Goal: Task Accomplishment & Management: Manage account settings

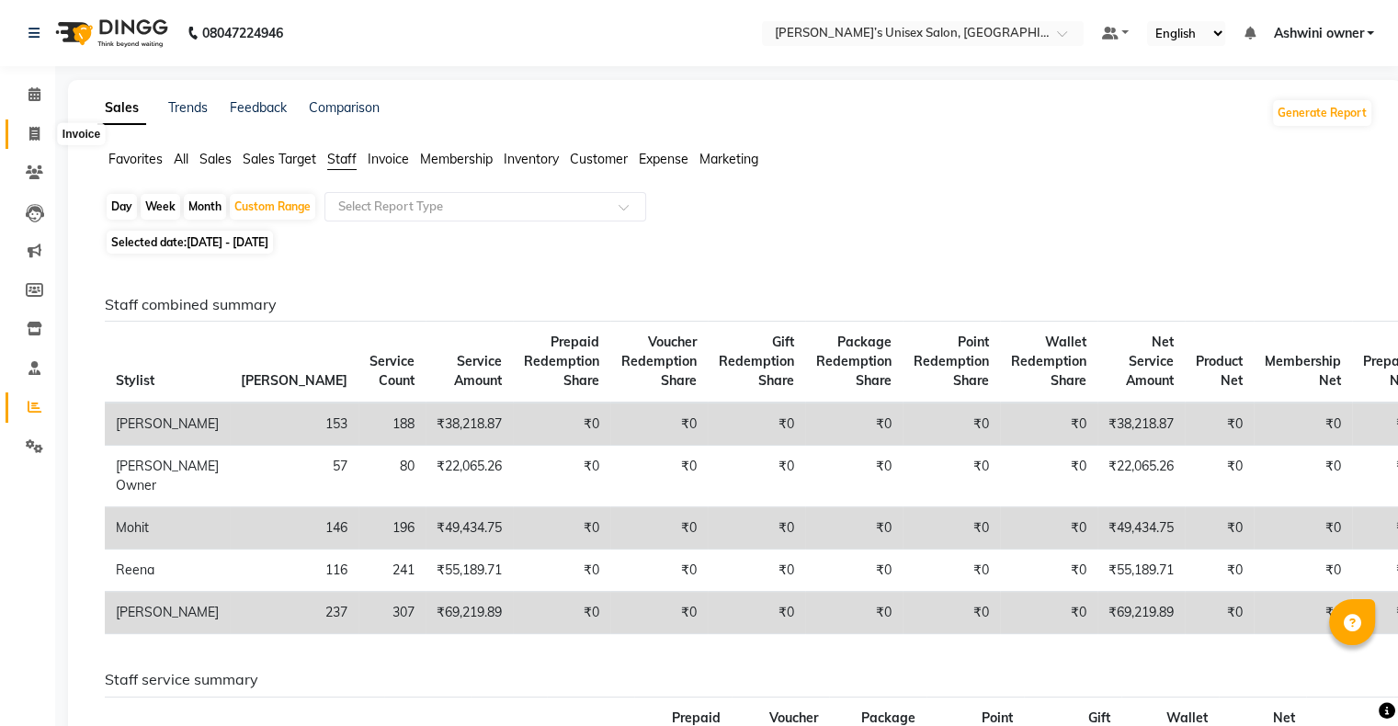
click at [31, 130] on icon at bounding box center [34, 134] width 10 height 14
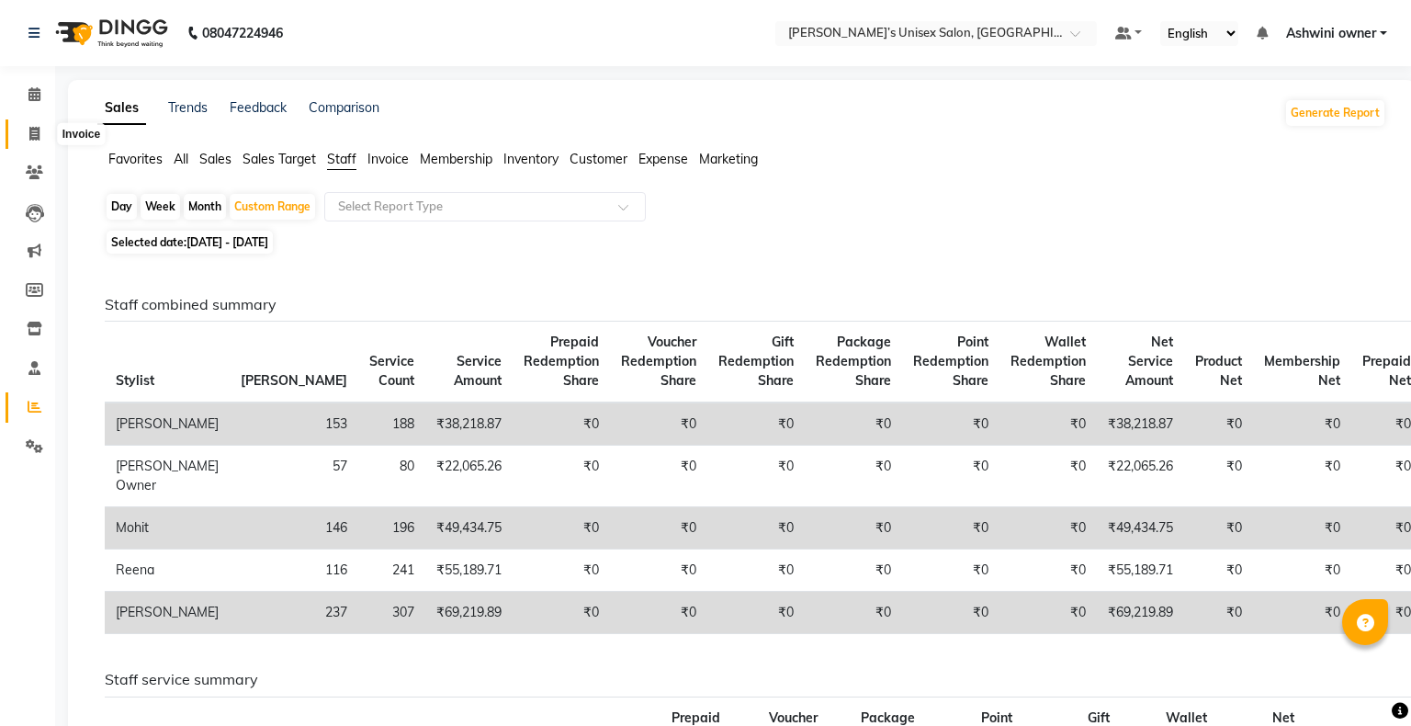
select select "8735"
select select "service"
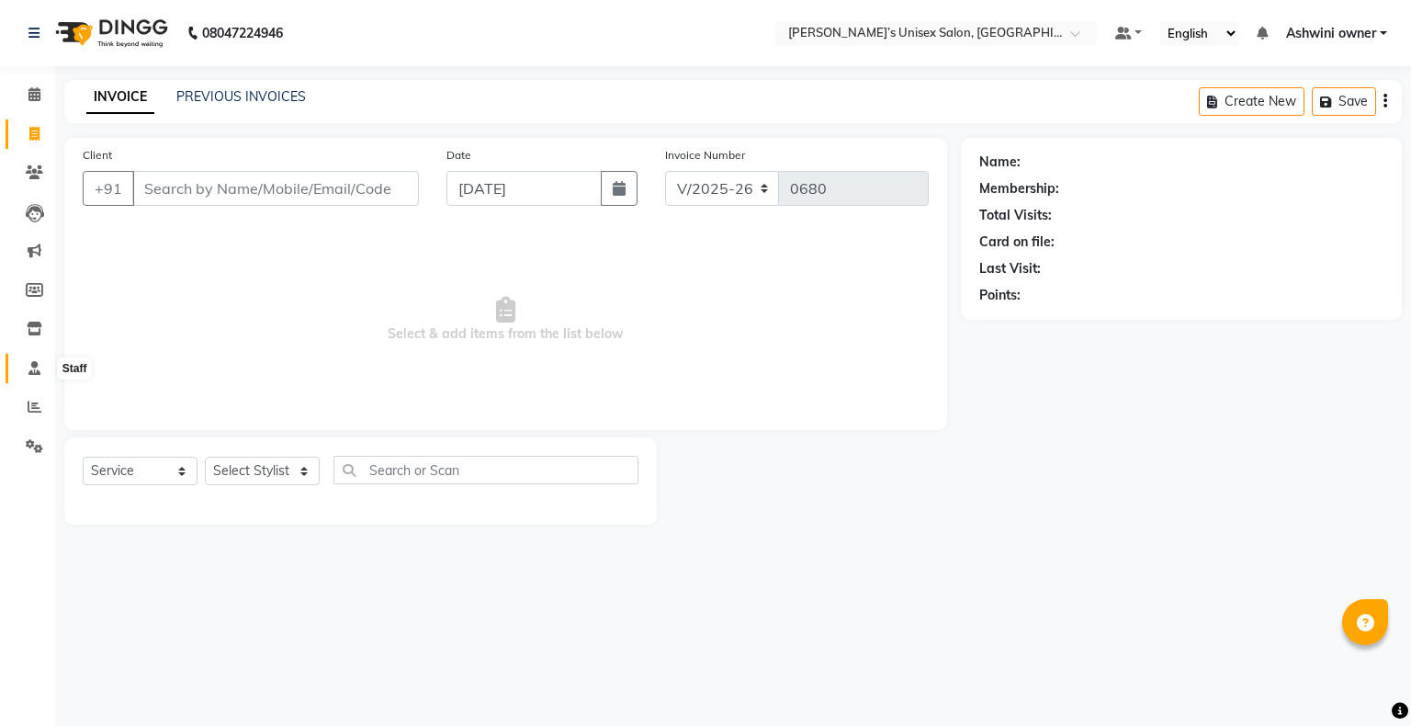
click at [28, 368] on icon at bounding box center [34, 368] width 12 height 14
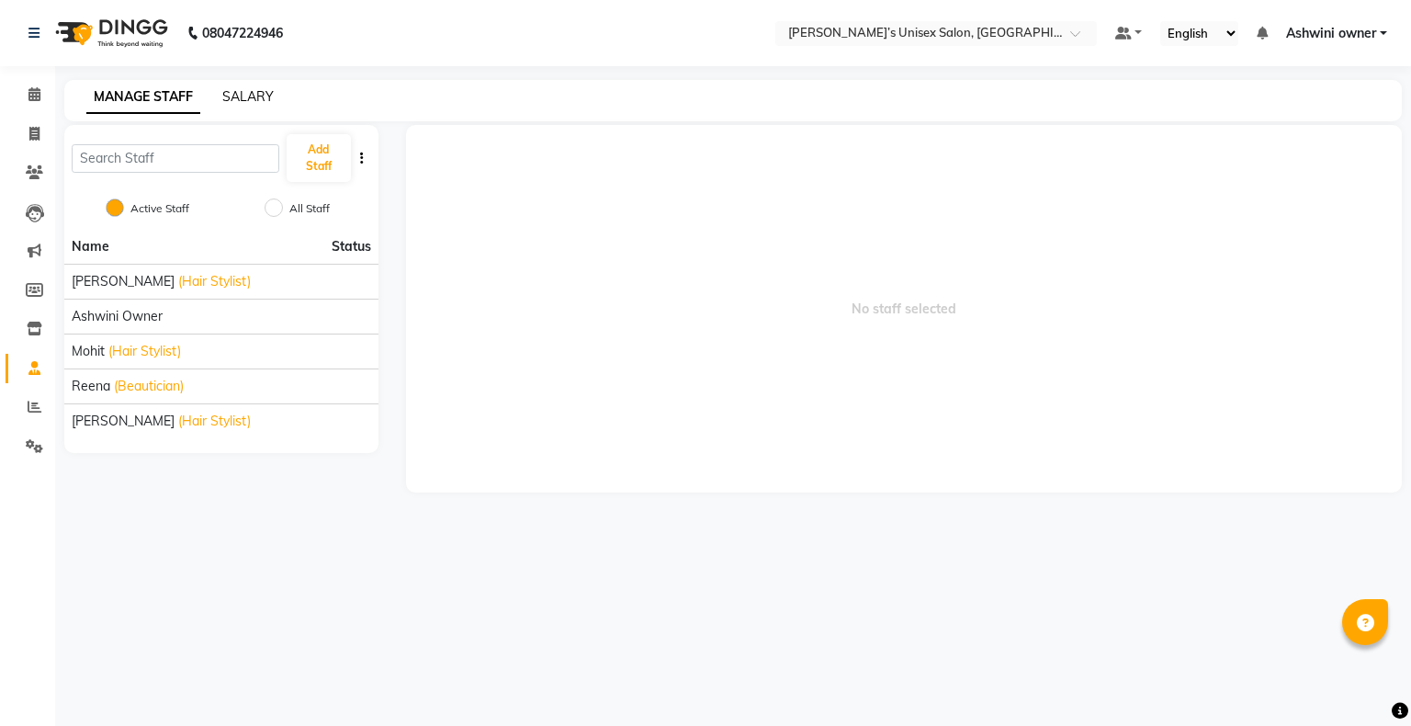
click at [242, 94] on link "SALARY" at bounding box center [247, 96] width 51 height 17
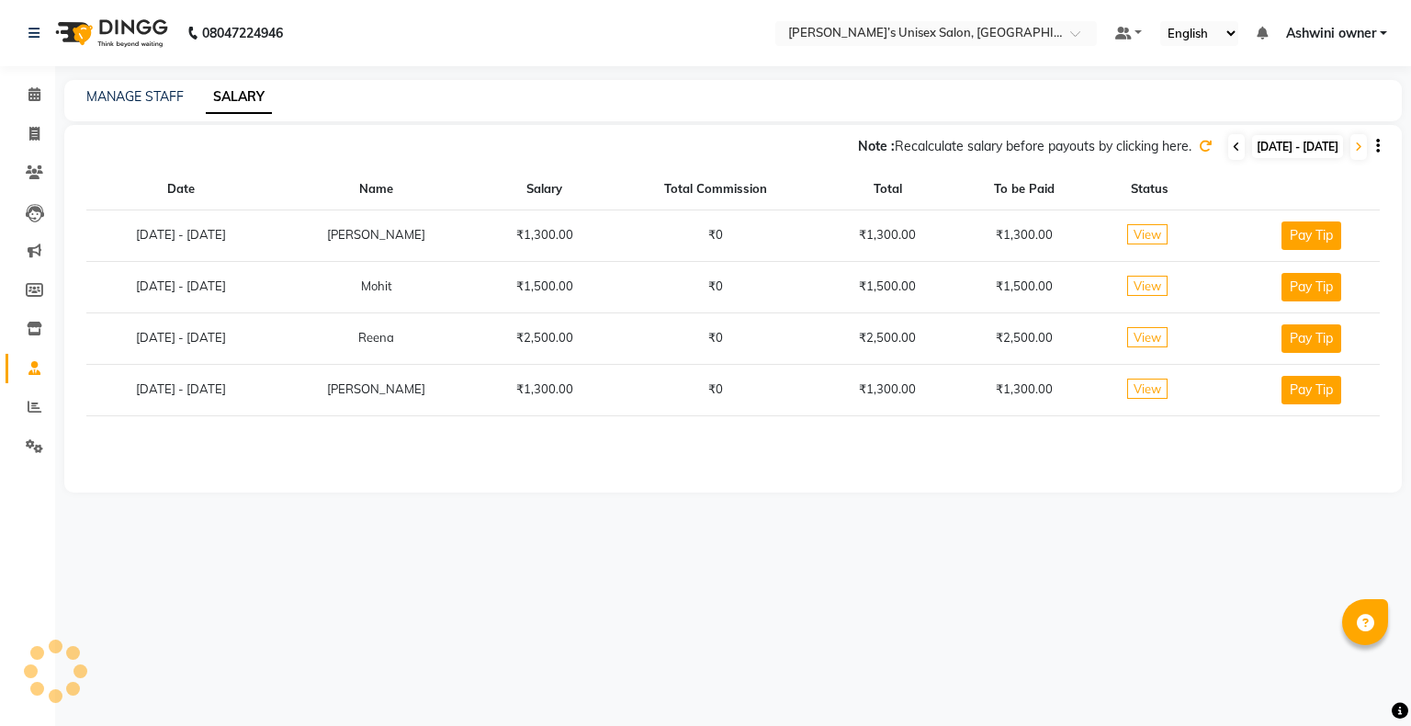
click at [1233, 152] on icon at bounding box center [1236, 147] width 7 height 11
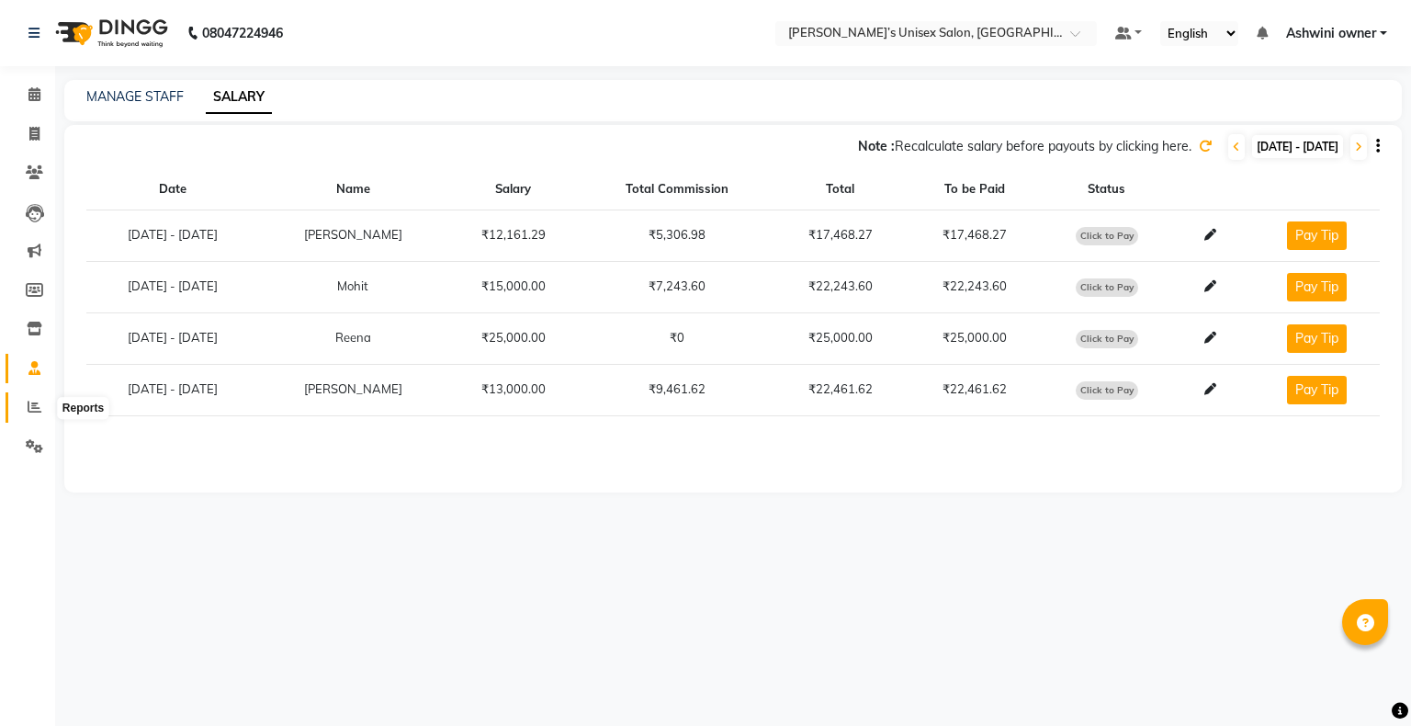
click at [30, 415] on span at bounding box center [34, 407] width 32 height 21
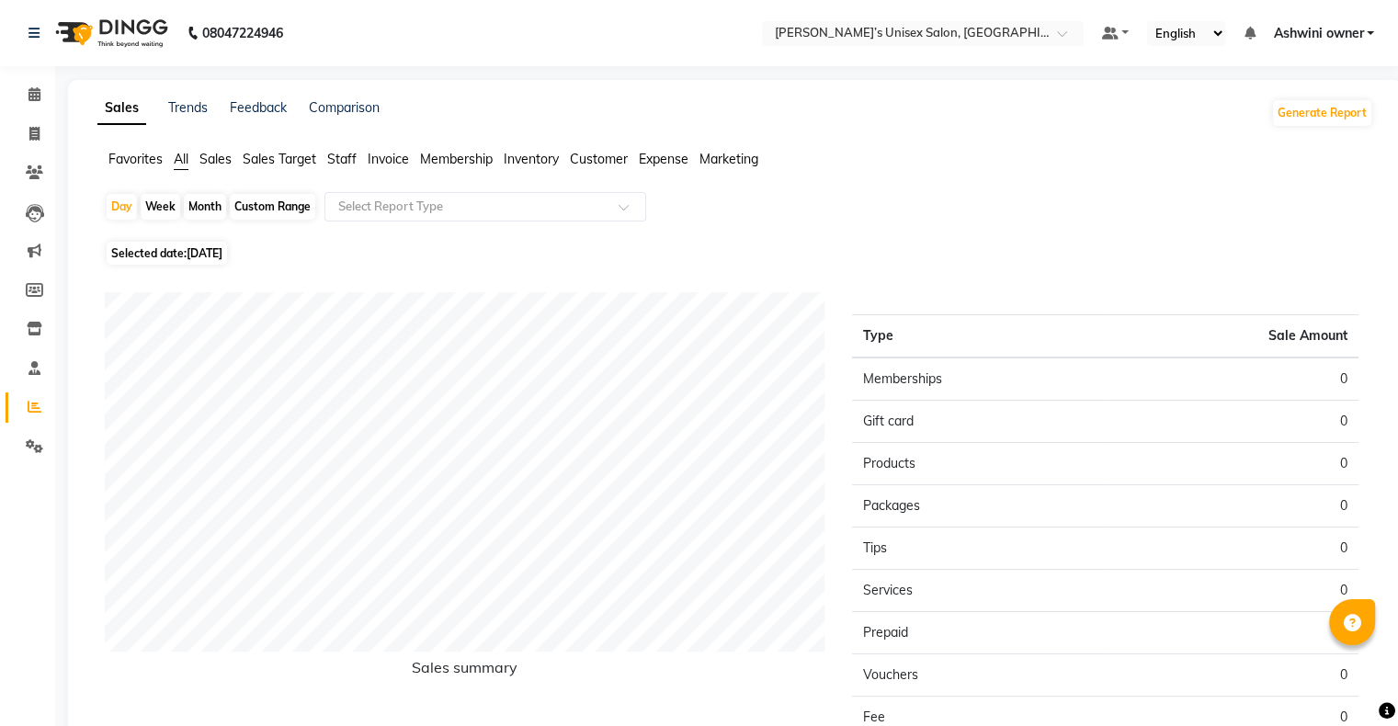
click at [199, 208] on div "Month" at bounding box center [205, 207] width 42 height 26
select select "9"
select select "2025"
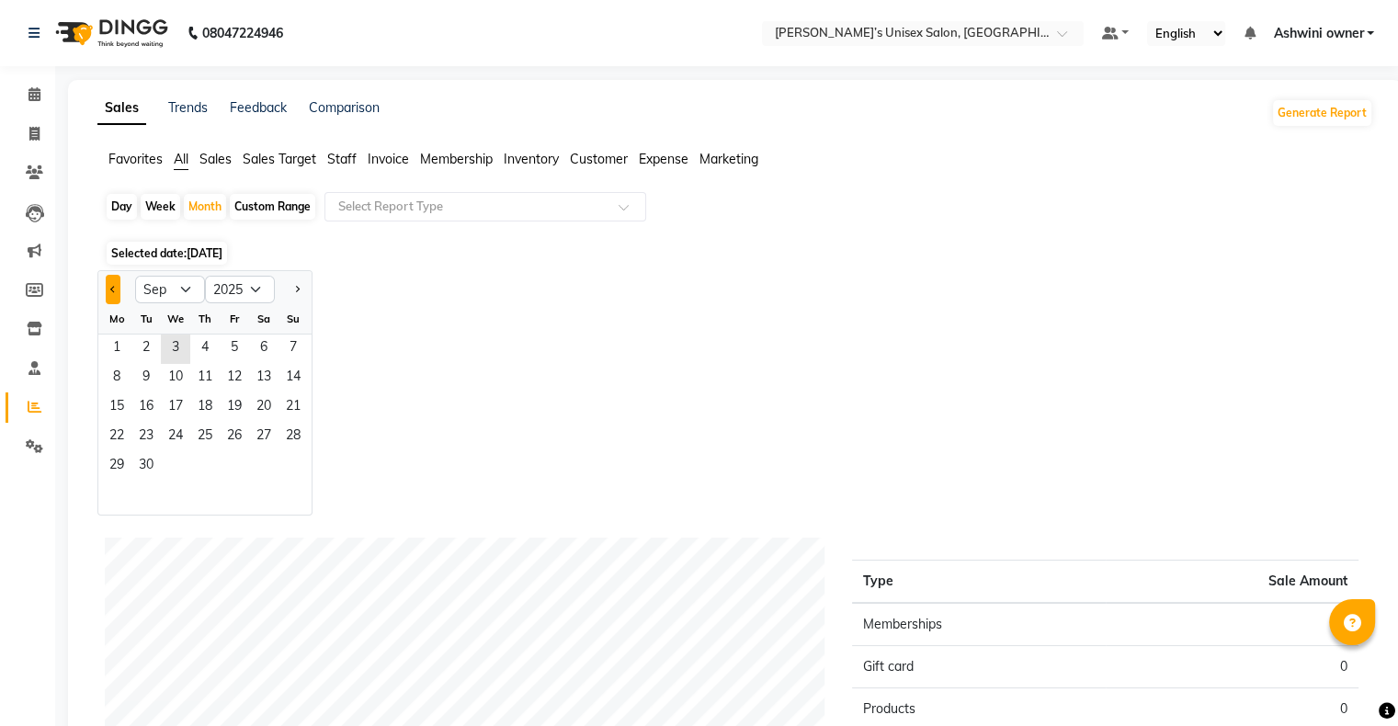
click at [110, 289] on span "Previous month" at bounding box center [113, 288] width 6 height 6
select select "8"
click at [225, 348] on span "1" at bounding box center [234, 348] width 29 height 29
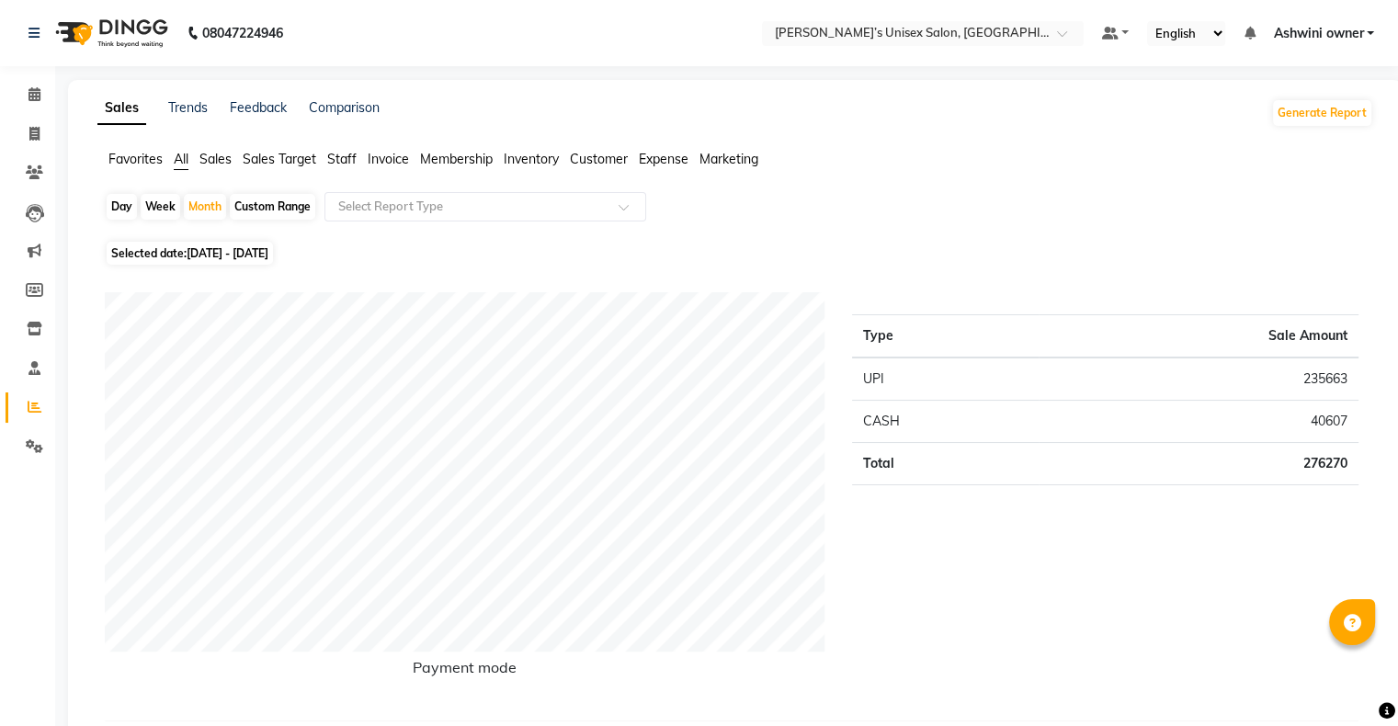
click at [1319, 36] on span "Ashwini owner" at bounding box center [1318, 33] width 90 height 19
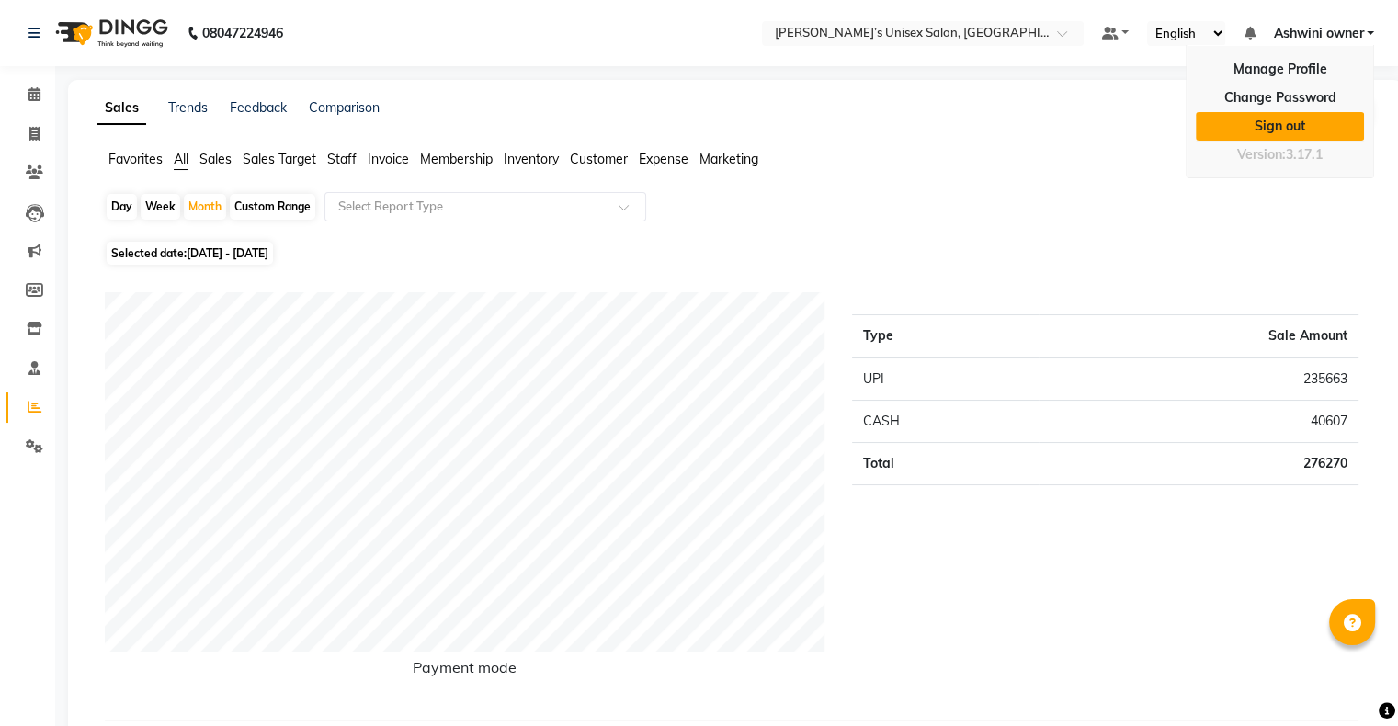
click at [1297, 129] on link "Sign out" at bounding box center [1279, 126] width 168 height 28
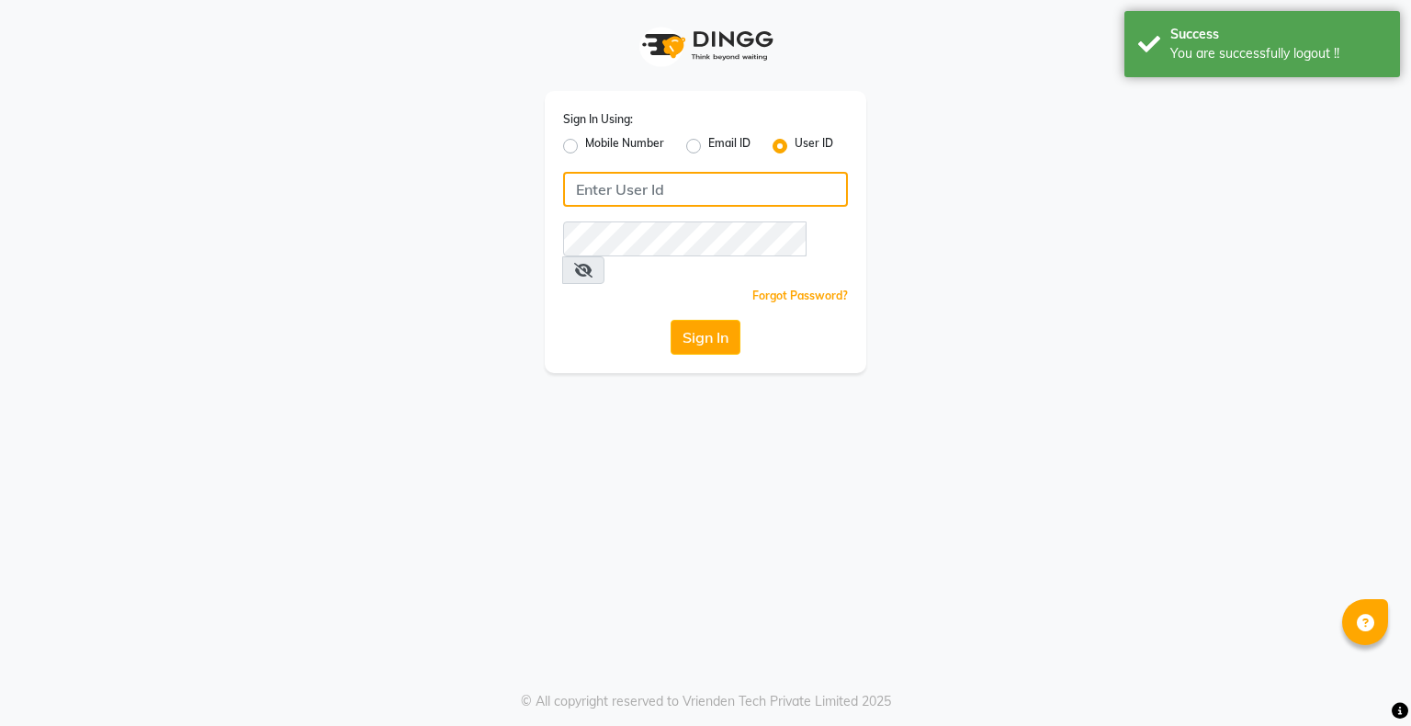
type input "8070368871"
click at [585, 150] on label "Mobile Number" at bounding box center [624, 146] width 79 height 22
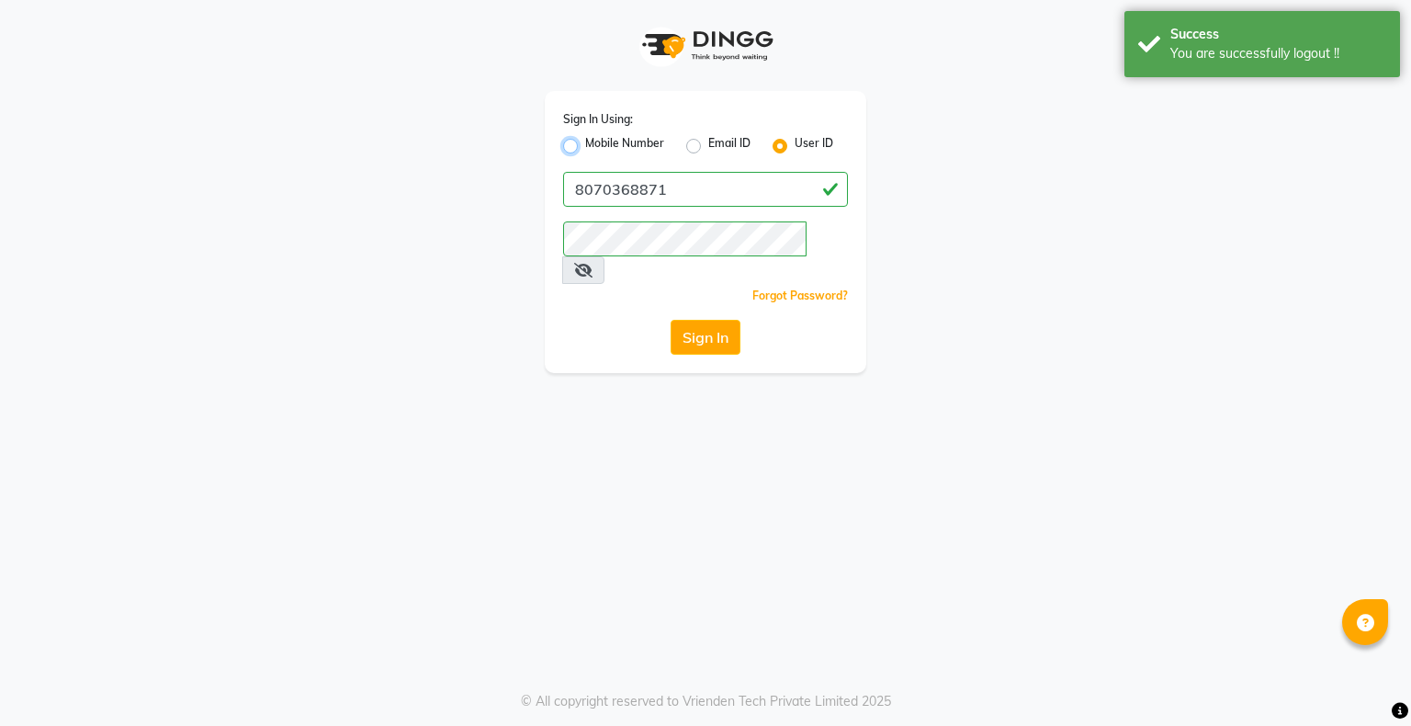
click at [585, 147] on input "Mobile Number" at bounding box center [591, 141] width 12 height 12
radio input "true"
radio input "false"
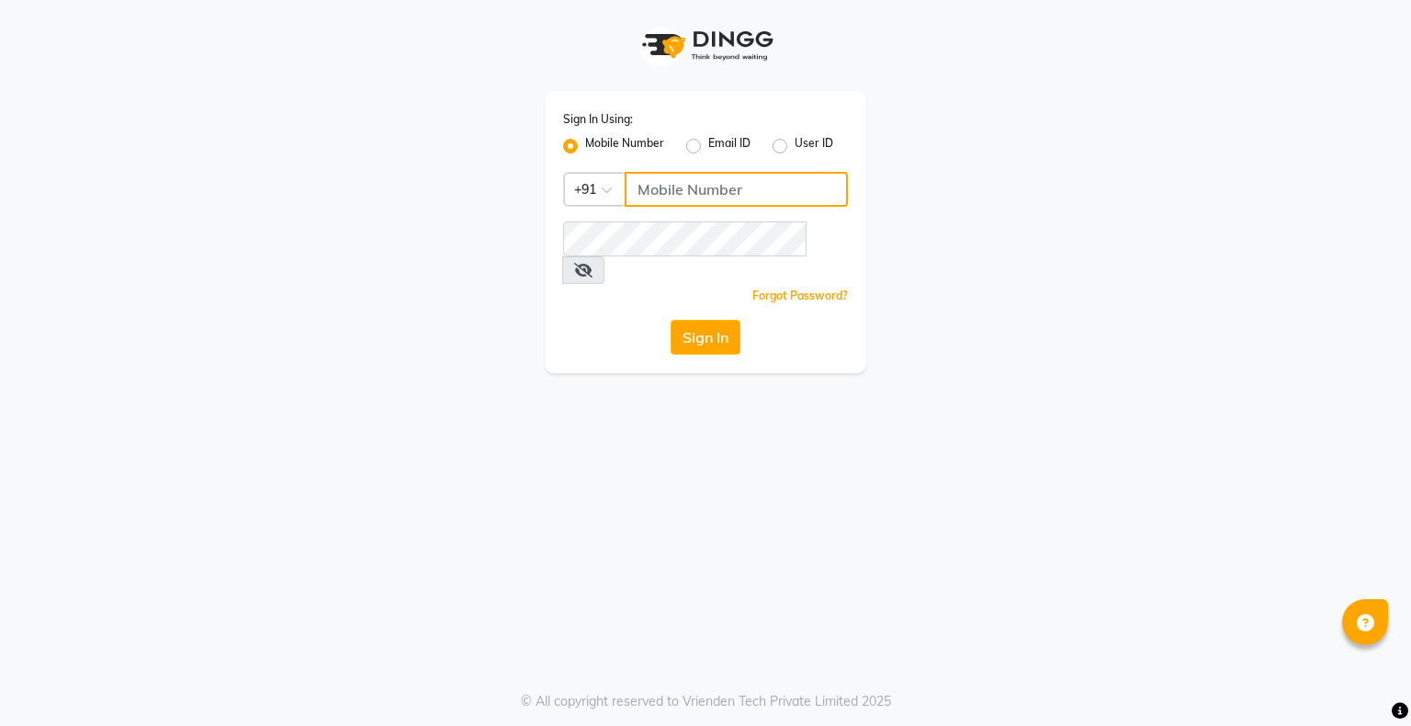
click at [680, 197] on input "Username" at bounding box center [736, 189] width 223 height 35
type input "8070368871"
click at [795, 148] on label "User ID" at bounding box center [814, 146] width 39 height 22
click at [795, 147] on input "User ID" at bounding box center [801, 141] width 12 height 12
radio input "true"
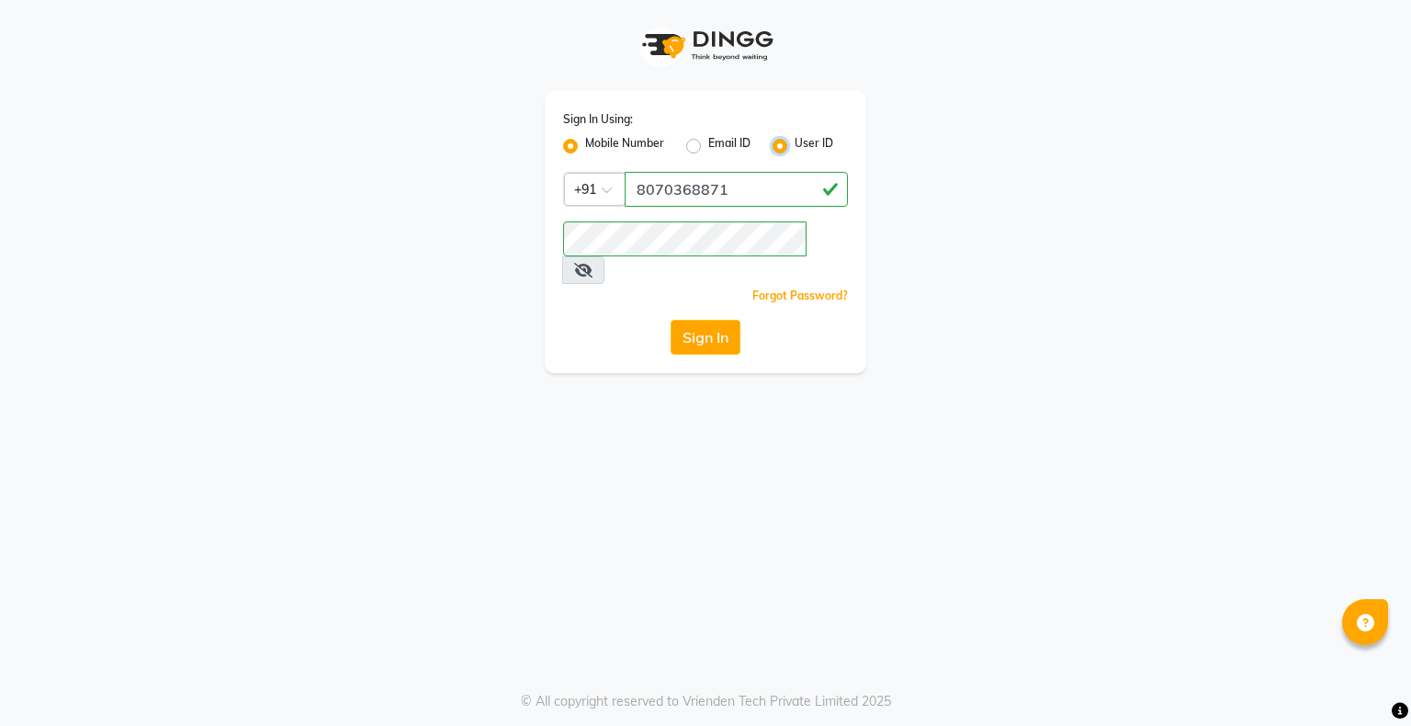
radio input "false"
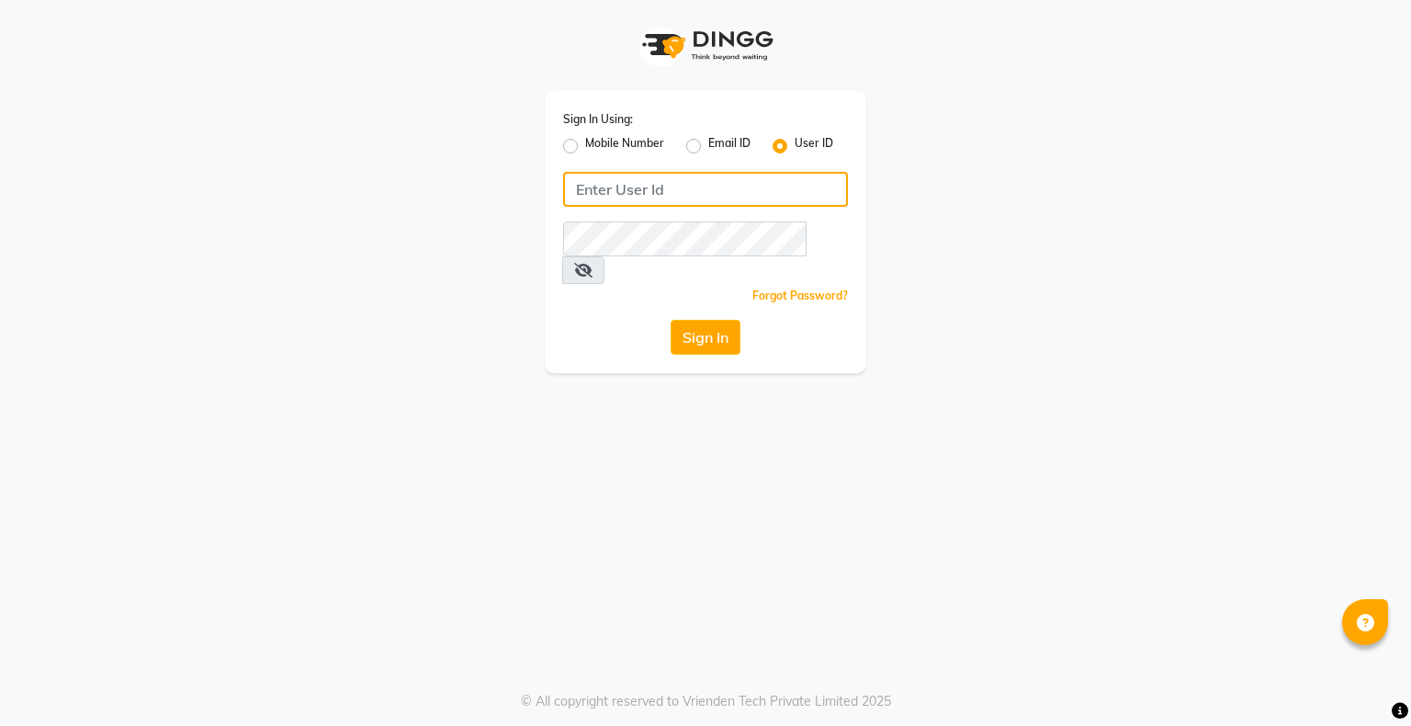
click at [629, 181] on input "Username" at bounding box center [705, 189] width 285 height 35
type input "sachins"
click at [956, 310] on div "Sign In Using: Mobile Number Email ID User ID sachins Remember me Forgot Passwo…" at bounding box center [706, 186] width 1048 height 373
click at [684, 320] on button "Sign In" at bounding box center [706, 337] width 70 height 35
